Goal: Information Seeking & Learning: Learn about a topic

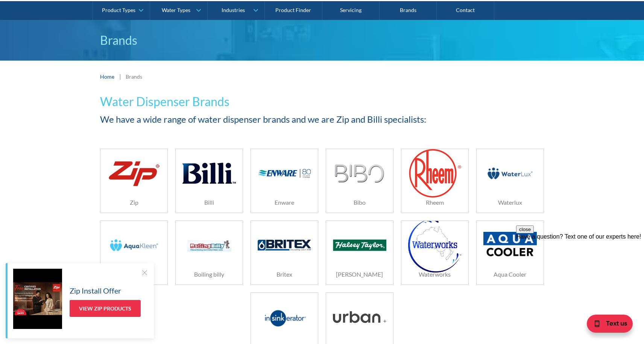
scroll to position [75, 0]
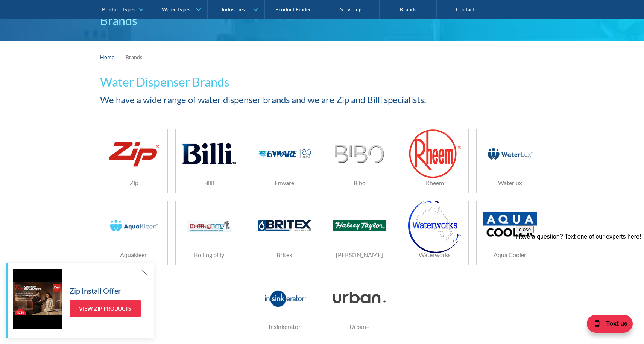
click at [279, 230] on img at bounding box center [284, 225] width 53 height 11
click at [210, 233] on img at bounding box center [208, 226] width 53 height 36
click at [345, 234] on div at bounding box center [359, 226] width 53 height 38
click at [431, 242] on img at bounding box center [434, 225] width 53 height 54
click at [486, 244] on div at bounding box center [509, 226] width 53 height 38
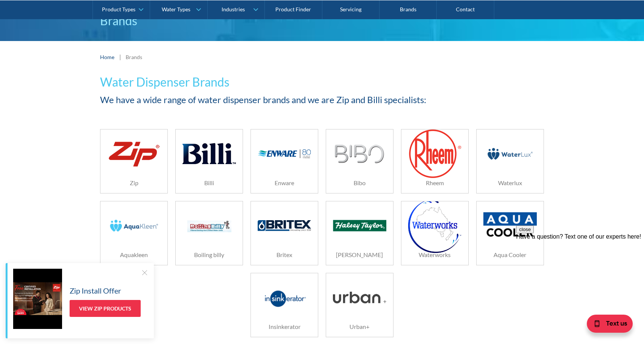
click at [288, 302] on img at bounding box center [284, 297] width 53 height 36
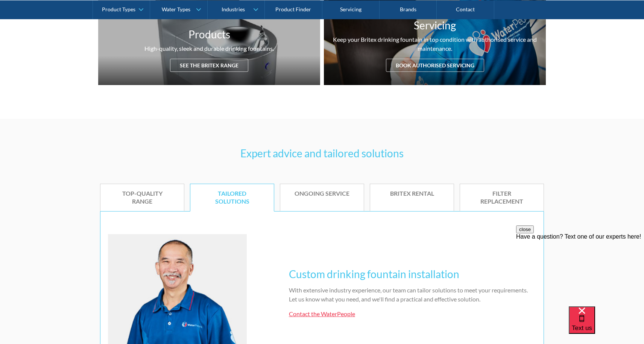
scroll to position [318, 0]
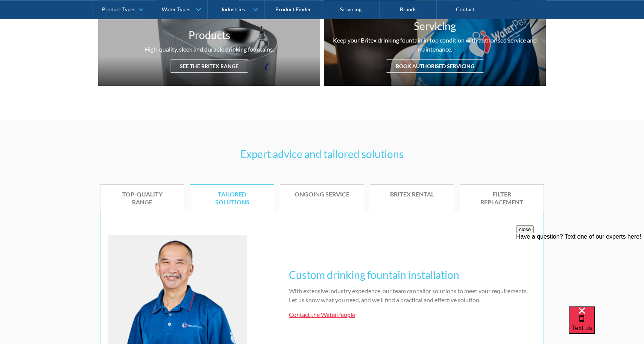
click at [155, 197] on div "TOP-QUALITY RANGE" at bounding box center [142, 198] width 61 height 16
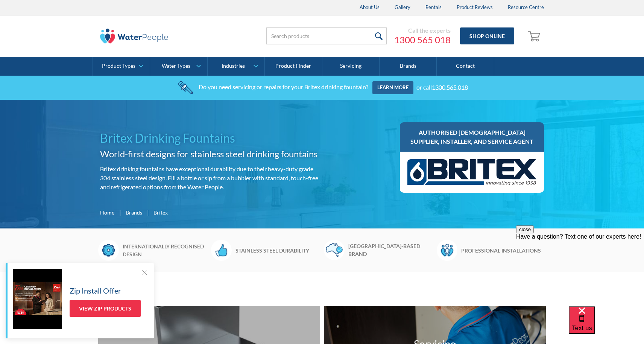
scroll to position [0, 0]
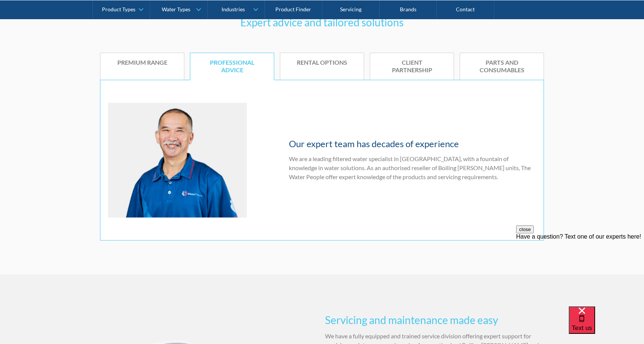
scroll to position [463, 0]
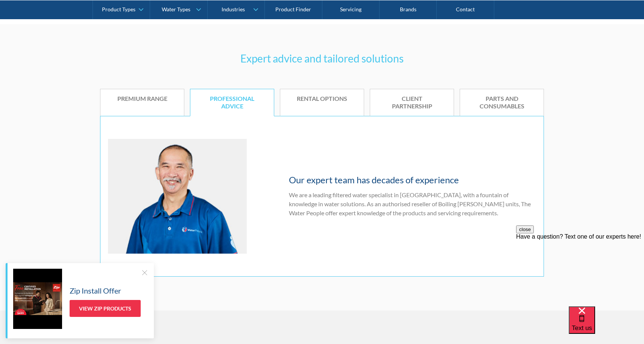
click at [145, 105] on link "Premium range" at bounding box center [142, 103] width 84 height 28
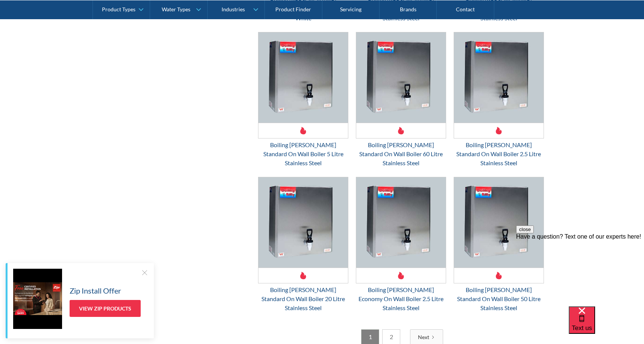
scroll to position [2077, 0]
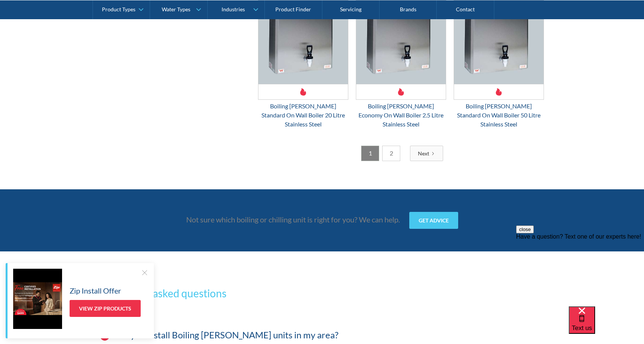
click at [394, 145] on link "2" at bounding box center [391, 152] width 18 height 15
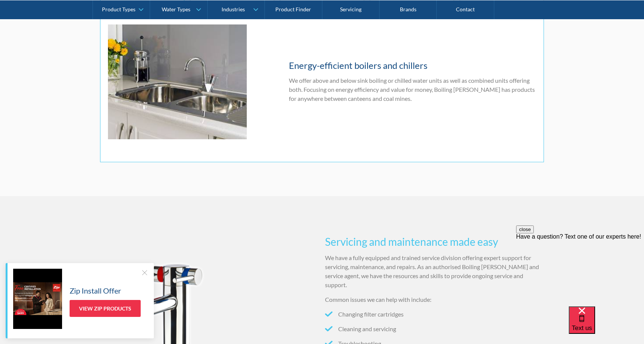
scroll to position [501, 0]
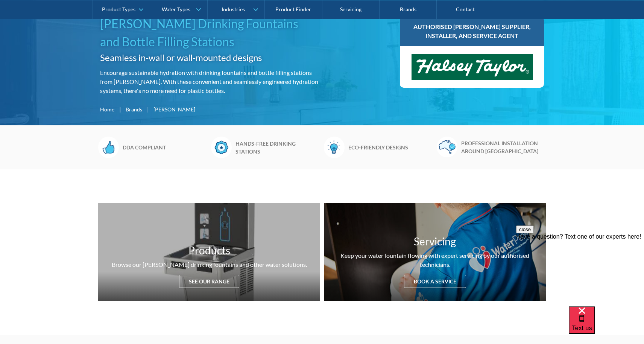
scroll to position [-3, 0]
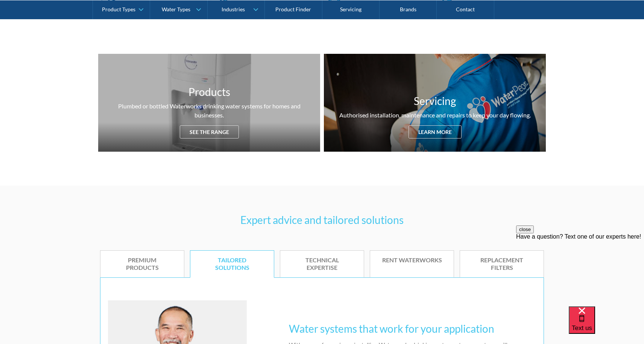
click at [142, 261] on div "PREMIUM PRODUCTS" at bounding box center [142, 264] width 61 height 16
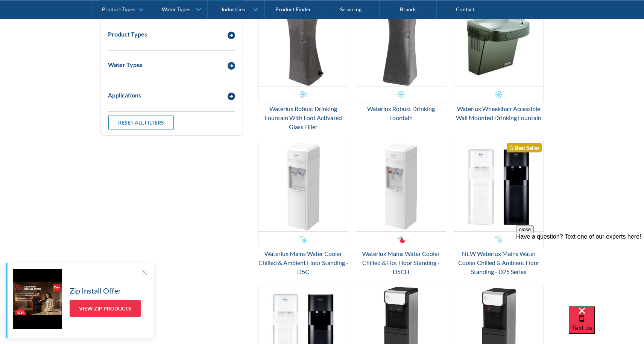
scroll to position [960, 0]
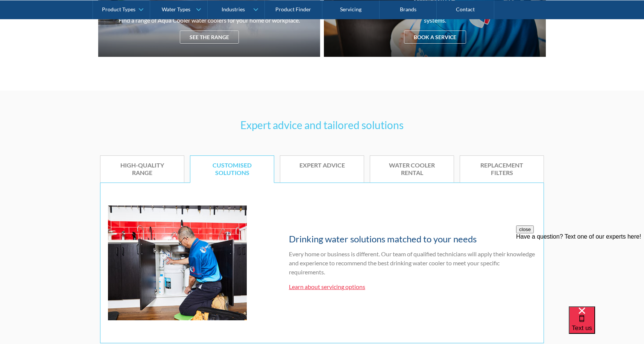
click at [142, 167] on div "HIGH-QUALITY RANGE" at bounding box center [142, 169] width 61 height 16
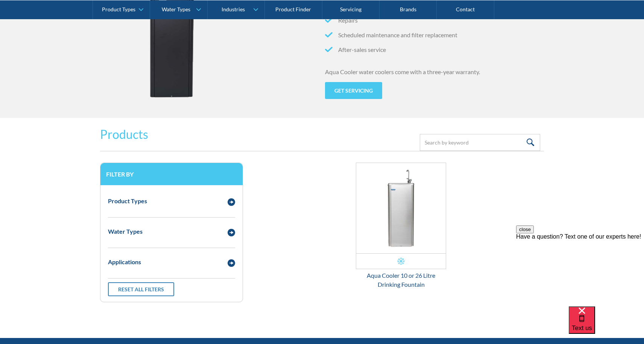
scroll to position [823, 0]
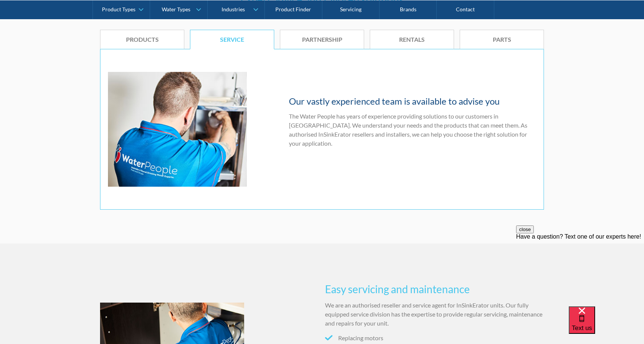
click at [130, 44] on div "Products" at bounding box center [142, 40] width 61 height 8
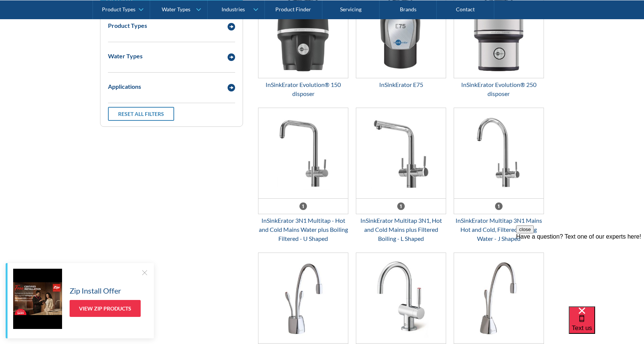
scroll to position [1038, 0]
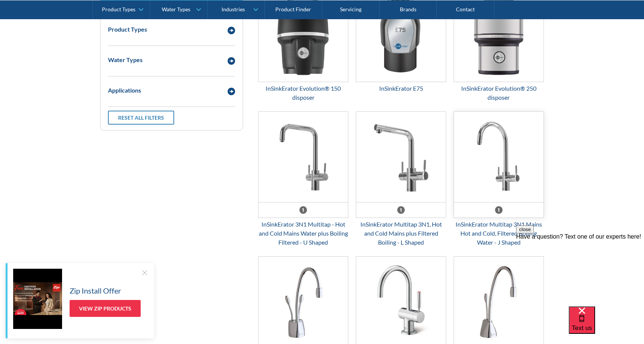
click at [483, 189] on img "Email Form 3" at bounding box center [498, 157] width 89 height 90
